Goal: Transaction & Acquisition: Purchase product/service

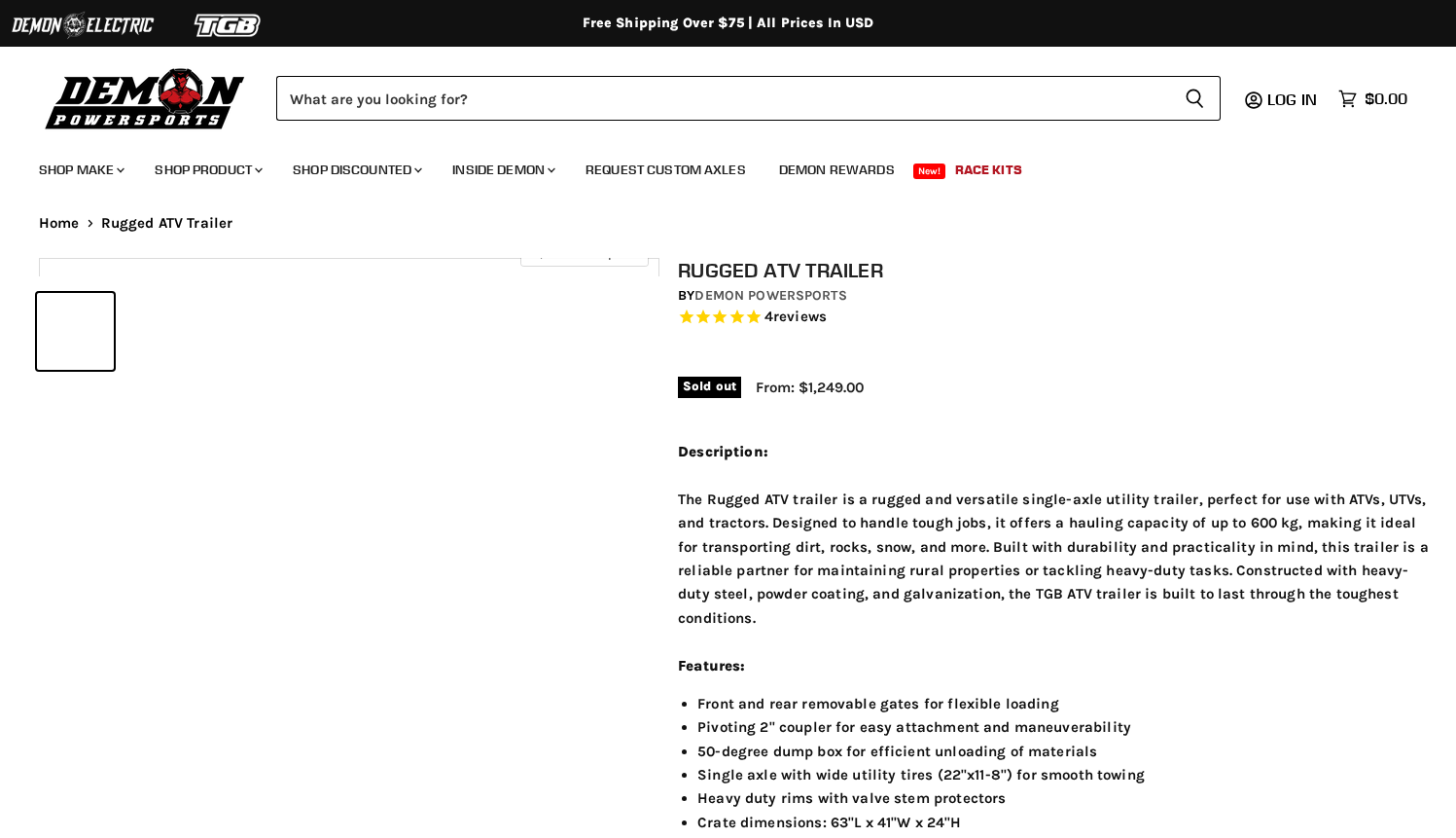
select select "******"
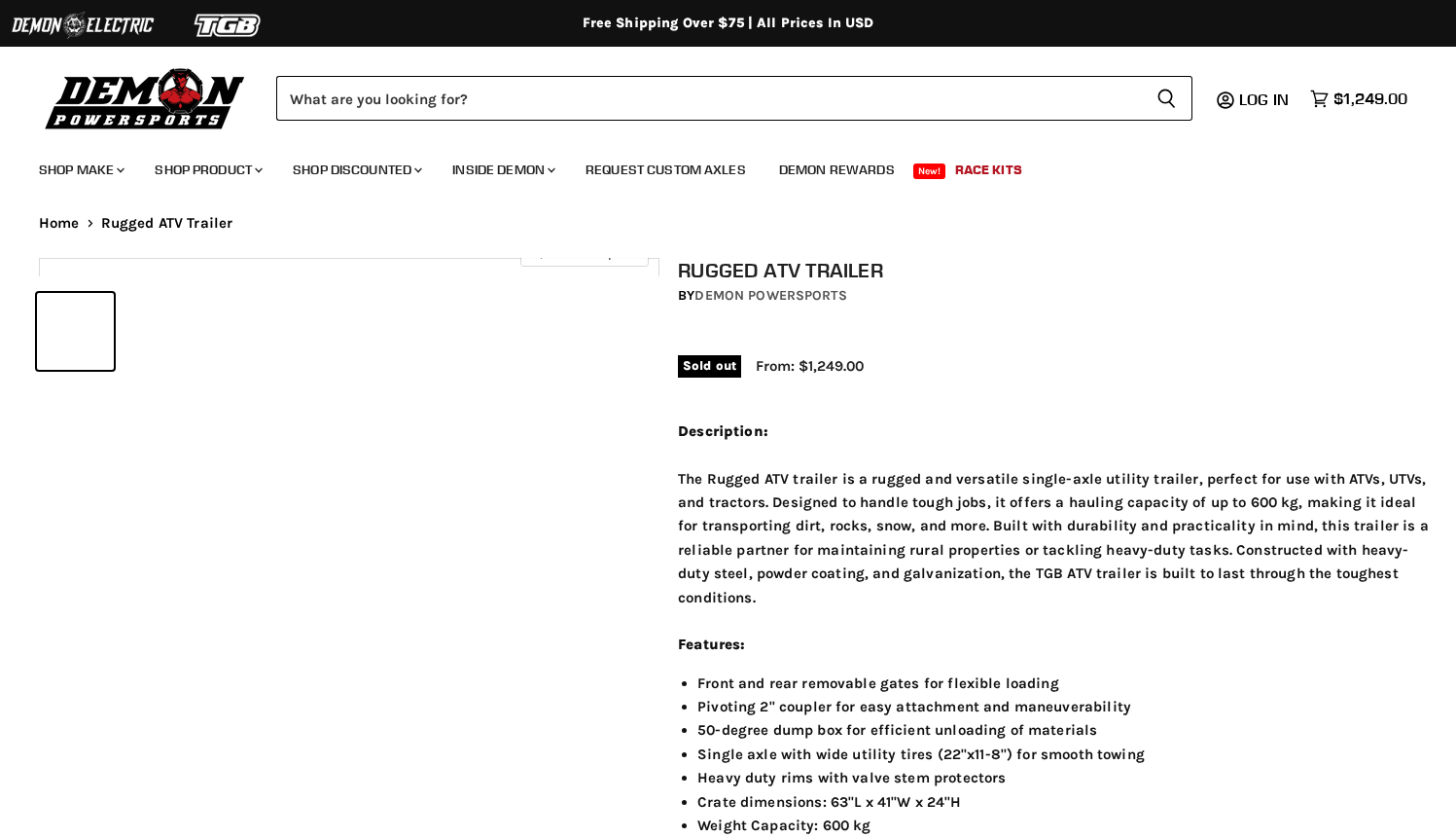
select select "******"
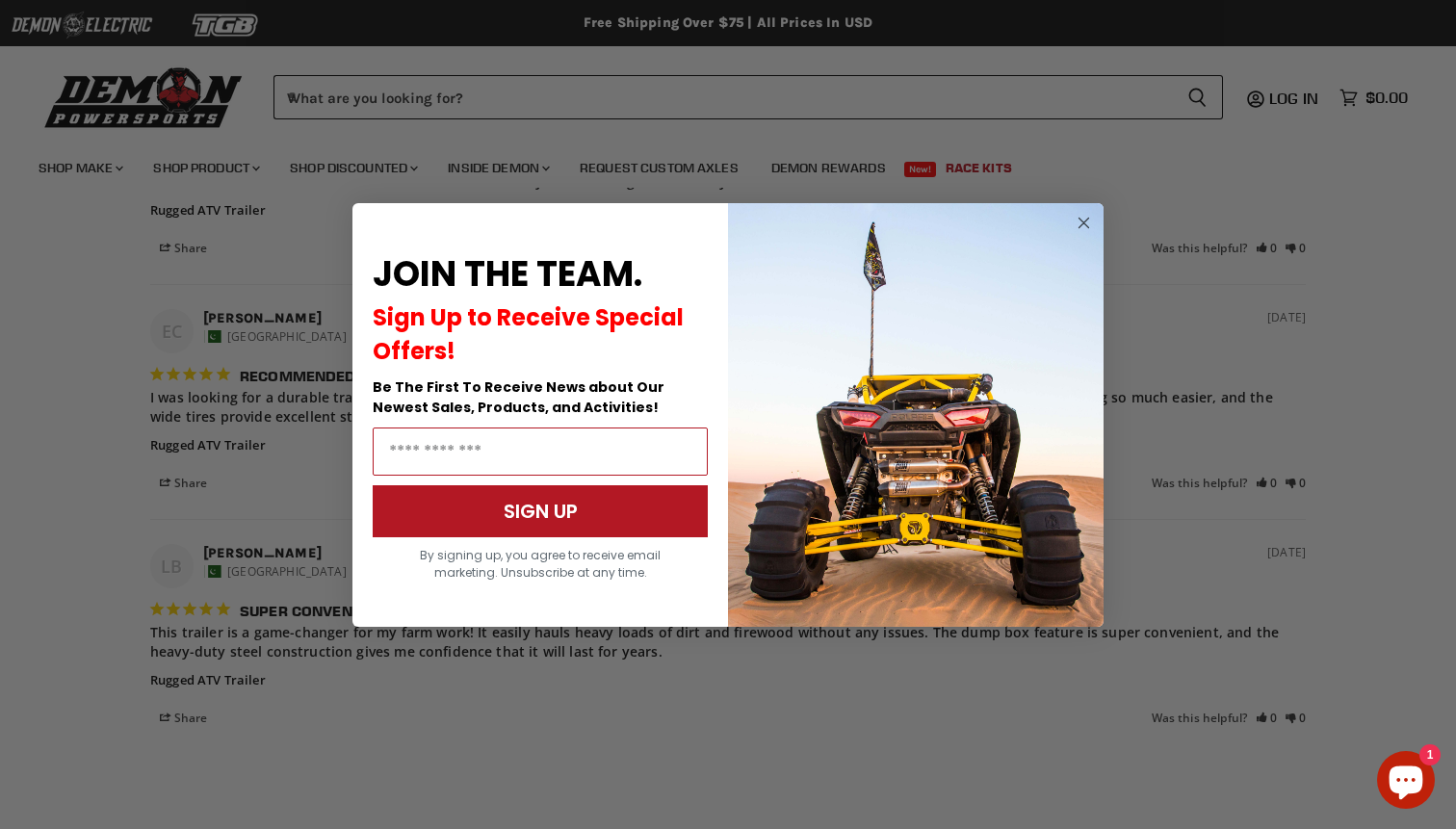
scroll to position [2413, 0]
